Goal: Task Accomplishment & Management: Manage account settings

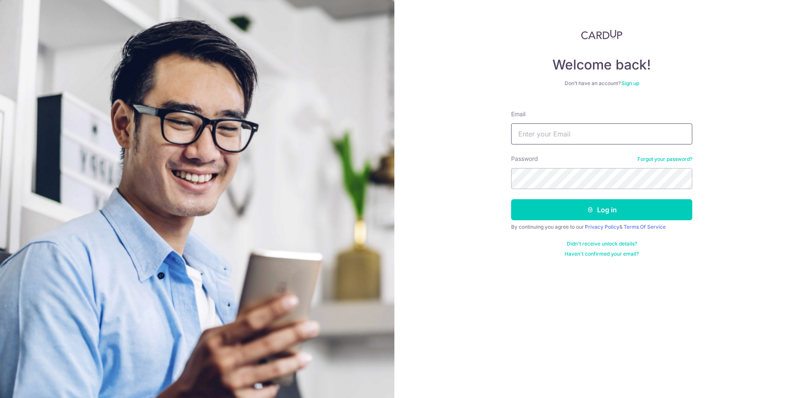
drag, startPoint x: 0, startPoint y: 0, endPoint x: 808, endPoint y: 136, distance: 819.8
click at [549, 136] on input "Email" at bounding box center [601, 133] width 181 height 21
paste input "[EMAIL_ADDRESS][DOMAIN_NAME]"
type input "[EMAIL_ADDRESS][DOMAIN_NAME]"
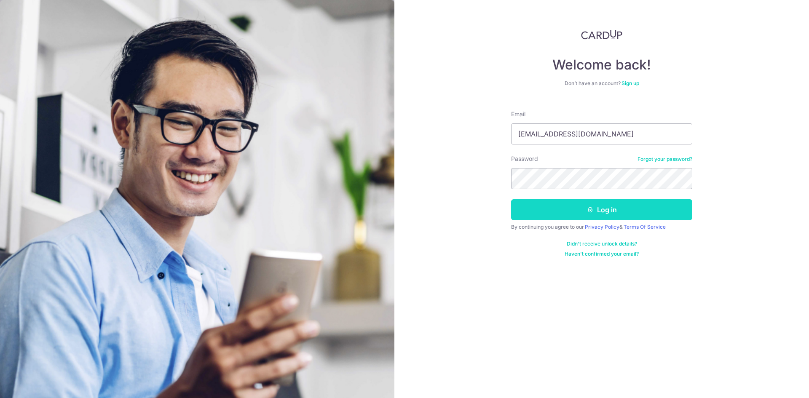
click at [586, 213] on button "Log in" at bounding box center [601, 209] width 181 height 21
